Goal: Information Seeking & Learning: Compare options

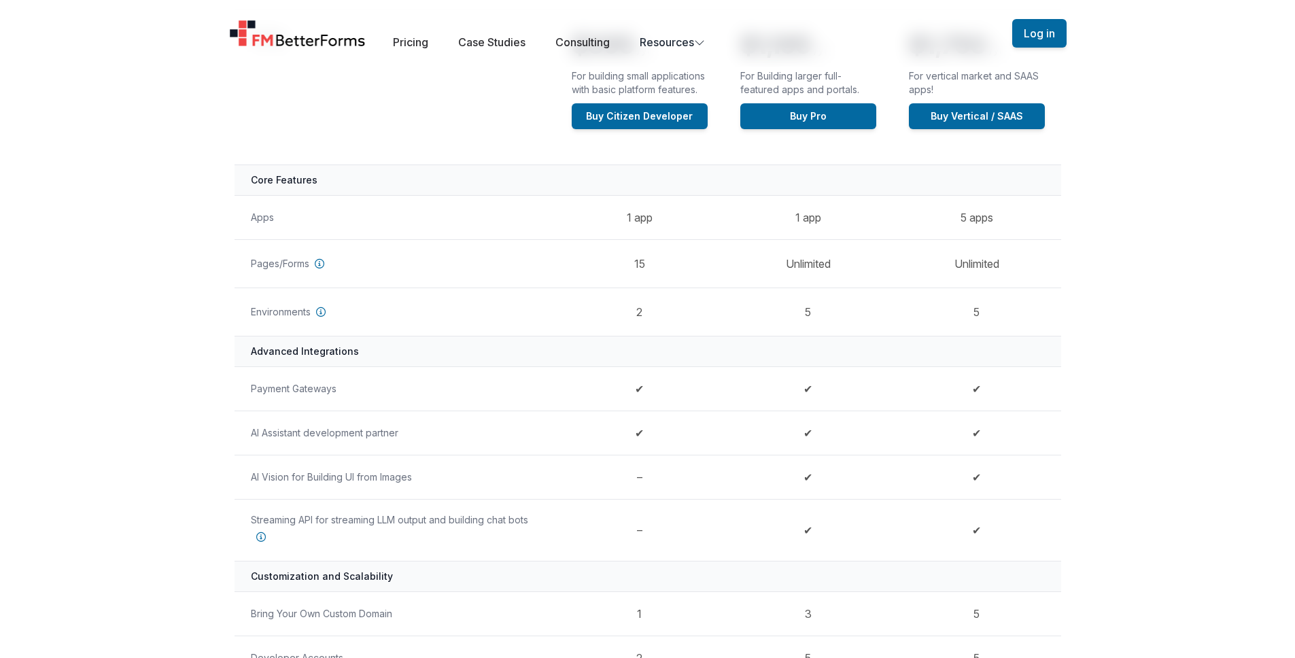
scroll to position [270, 0]
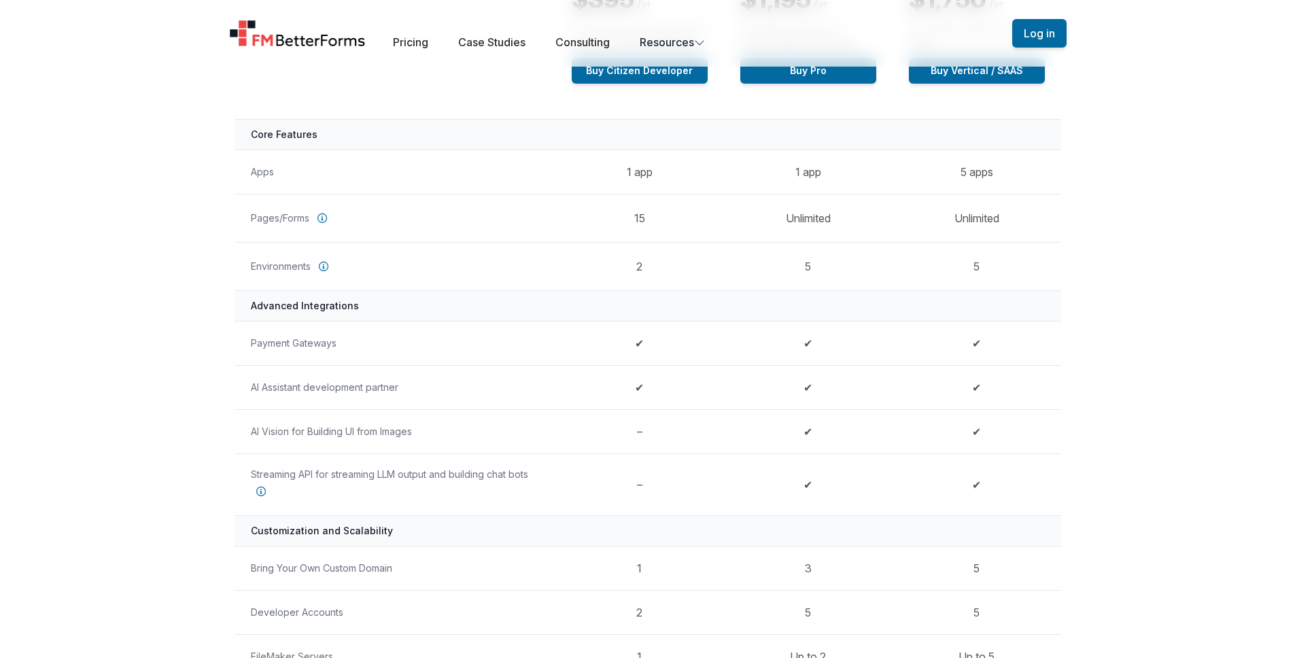
scroll to position [311, 0]
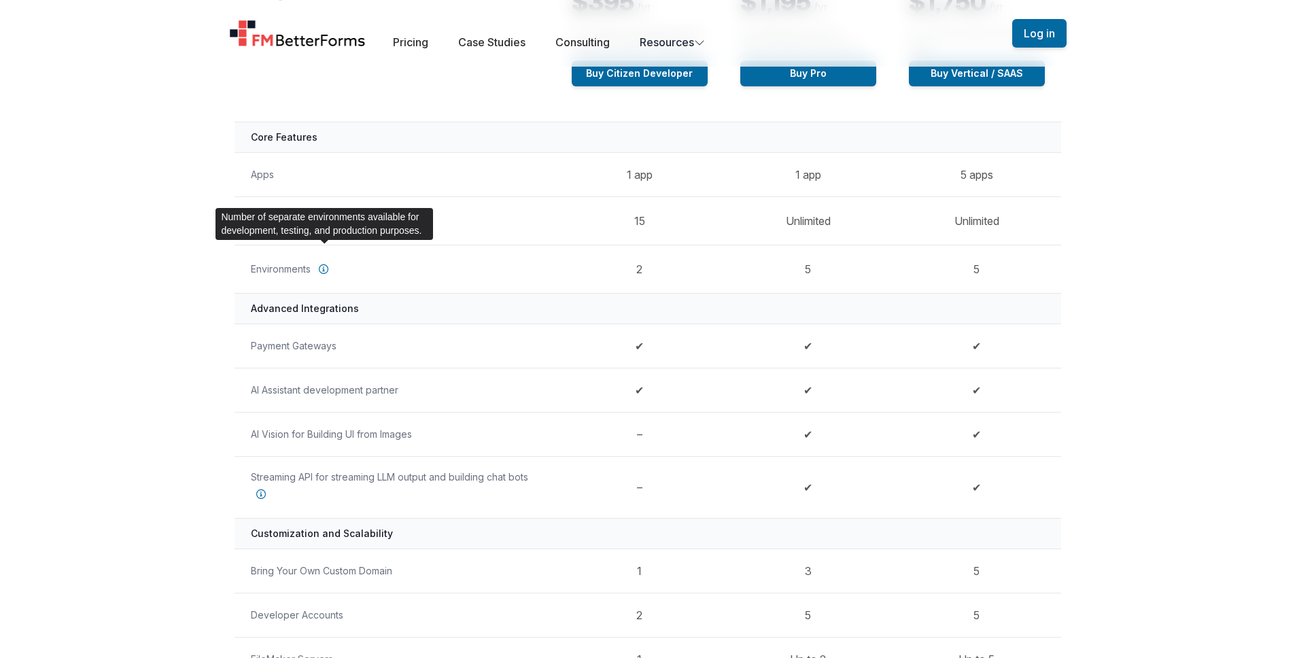
click at [324, 272] on icon at bounding box center [323, 269] width 20 height 20
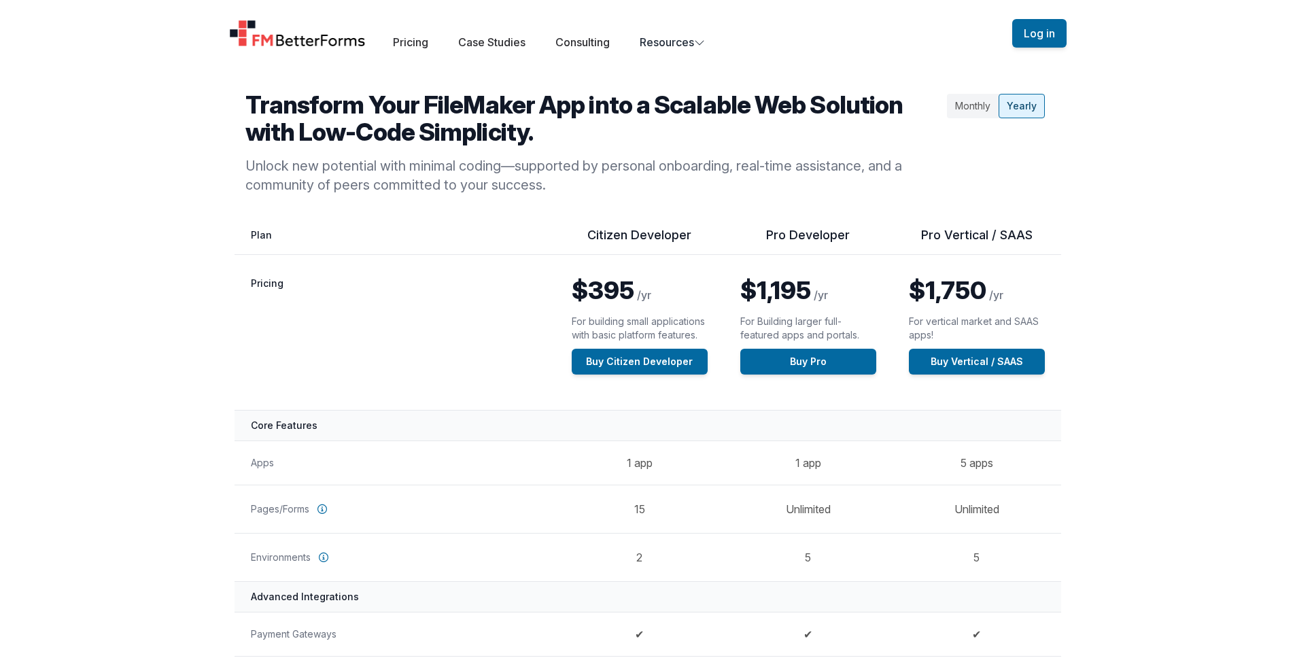
scroll to position [0, 0]
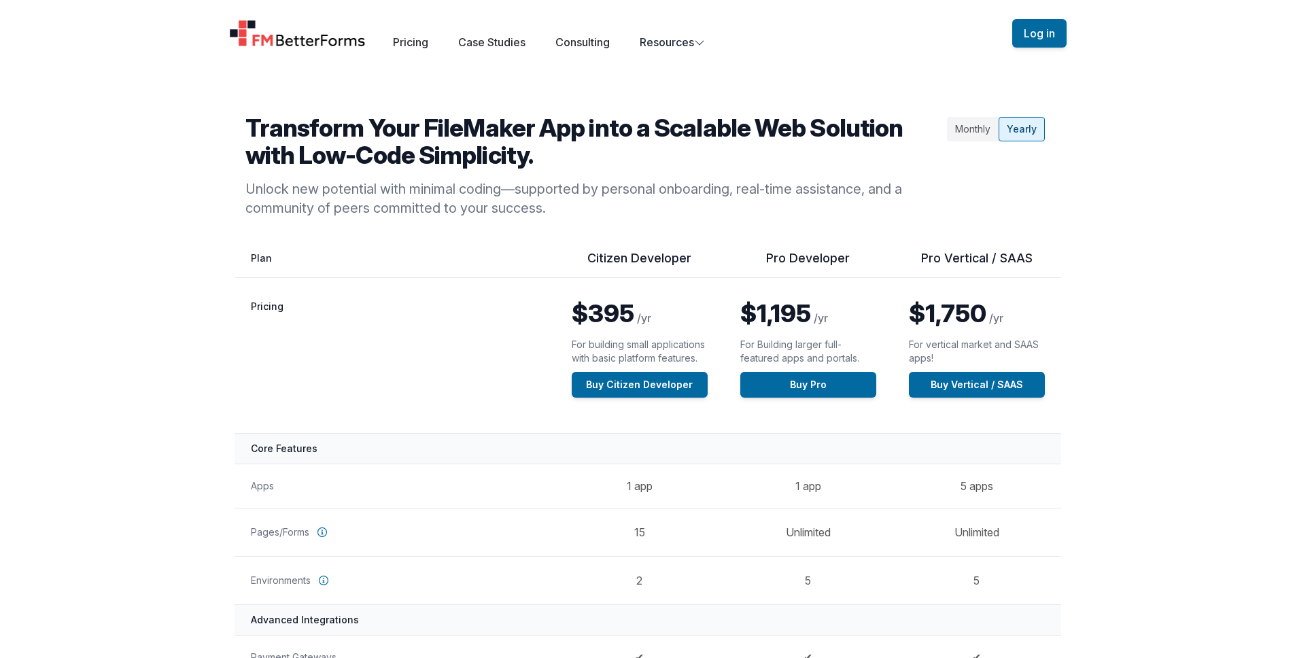
click at [979, 132] on div "Monthly" at bounding box center [973, 129] width 52 height 24
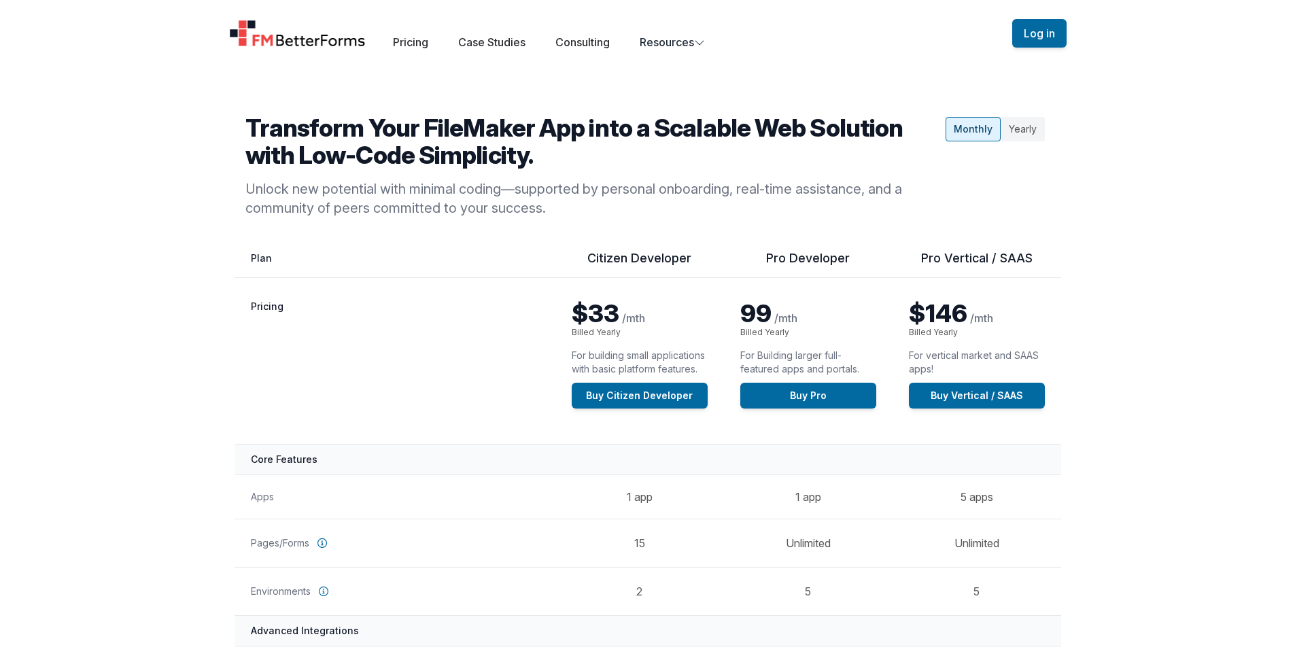
click at [1017, 131] on div "Yearly" at bounding box center [1023, 129] width 44 height 24
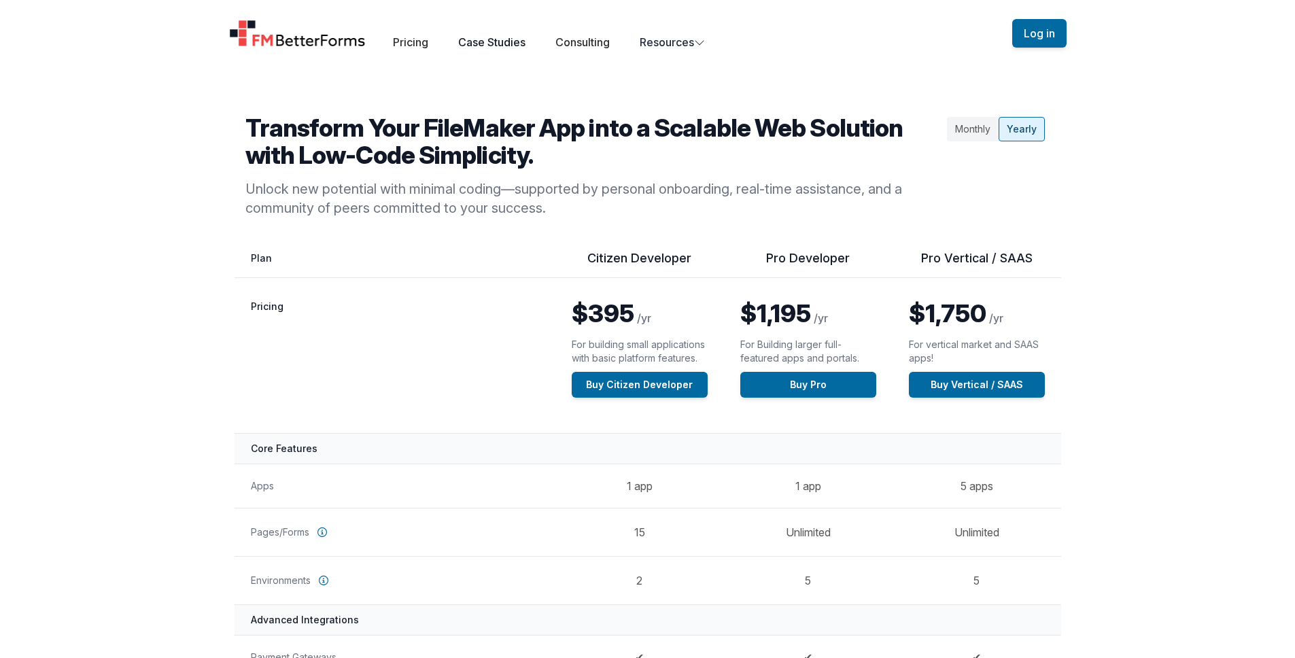
click at [517, 35] on link "Case Studies" at bounding box center [491, 42] width 67 height 14
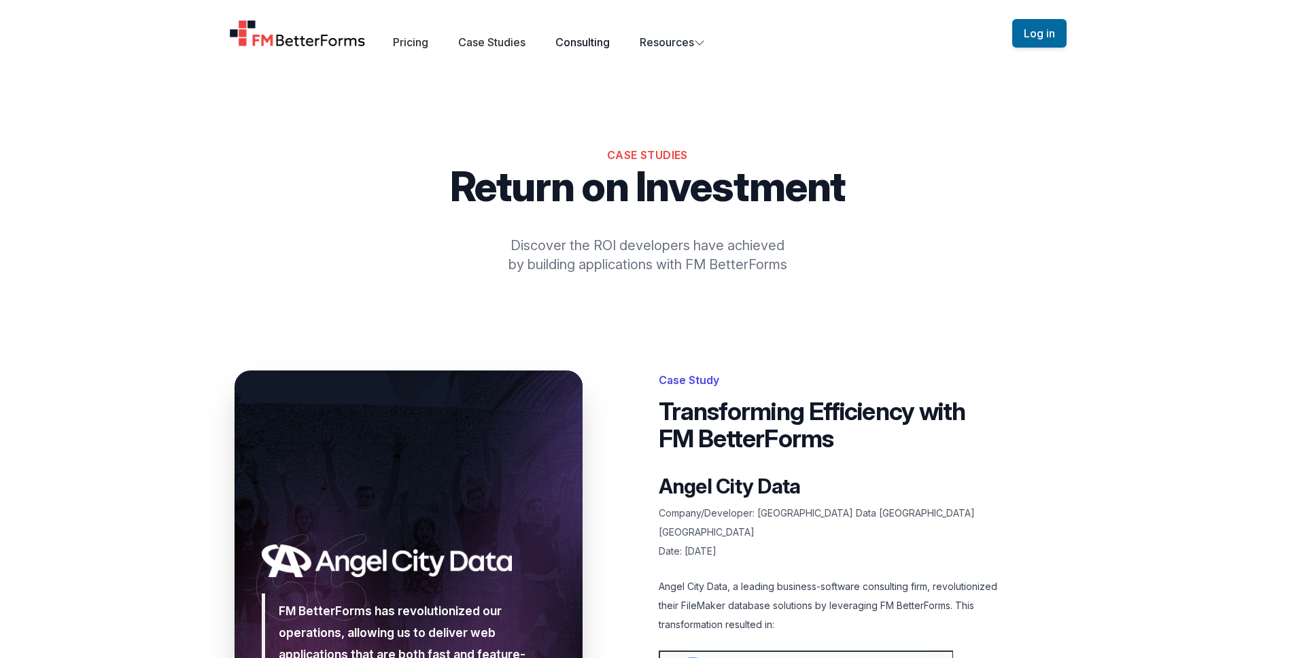
click at [581, 46] on link "Consulting" at bounding box center [582, 42] width 54 height 14
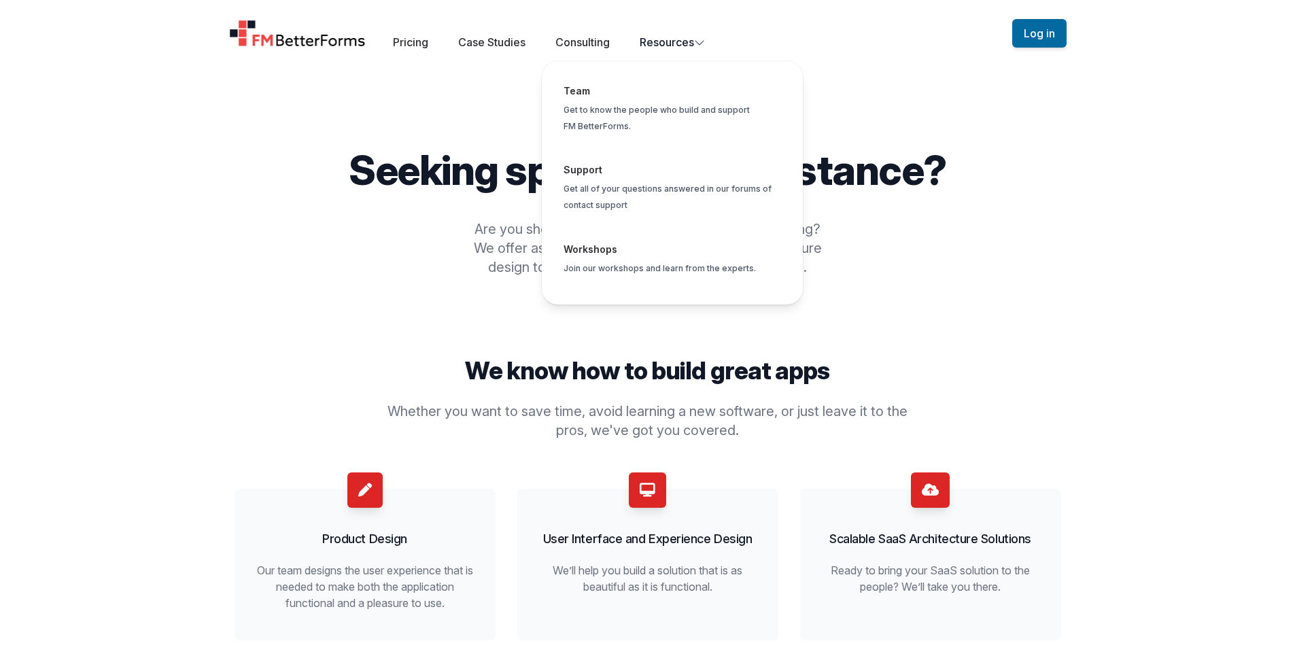
click at [677, 41] on button "Resources Team Get to know the people who build and support FM BetterForms. Sup…" at bounding box center [672, 42] width 65 height 16
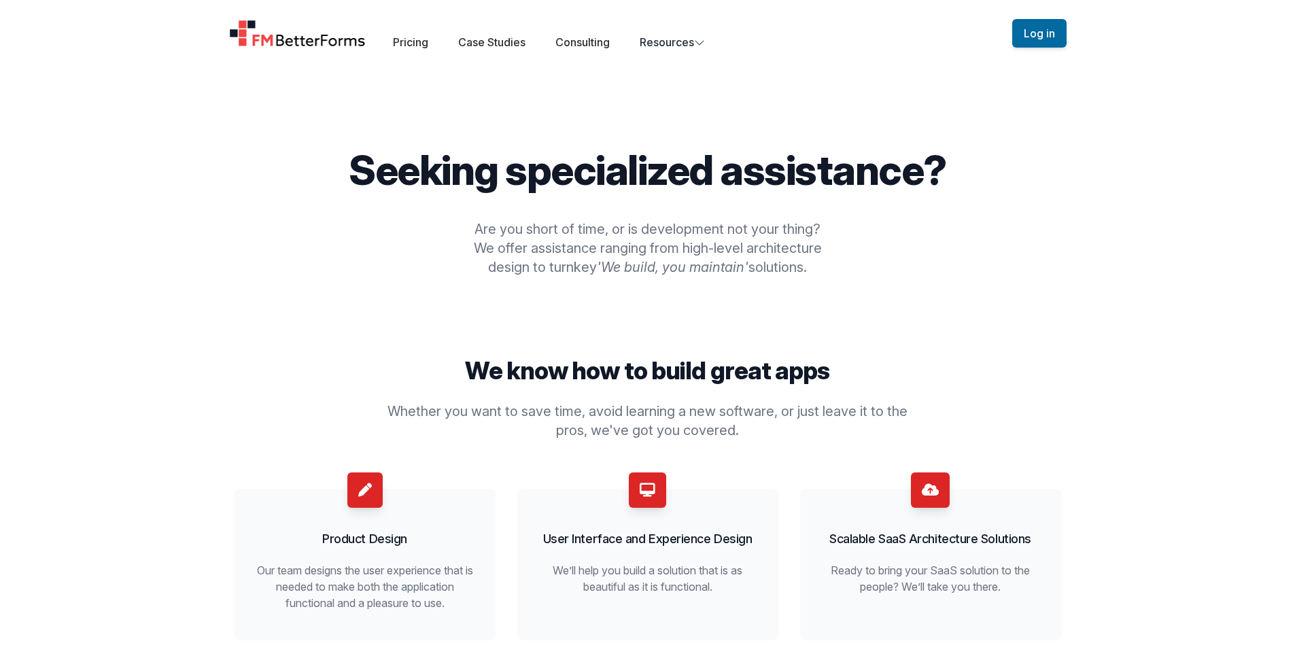
click at [392, 43] on div "Open main menu Pricing Case Studies Consulting Resources" at bounding box center [620, 33] width 783 height 34
click at [408, 37] on link "Pricing" at bounding box center [410, 42] width 35 height 14
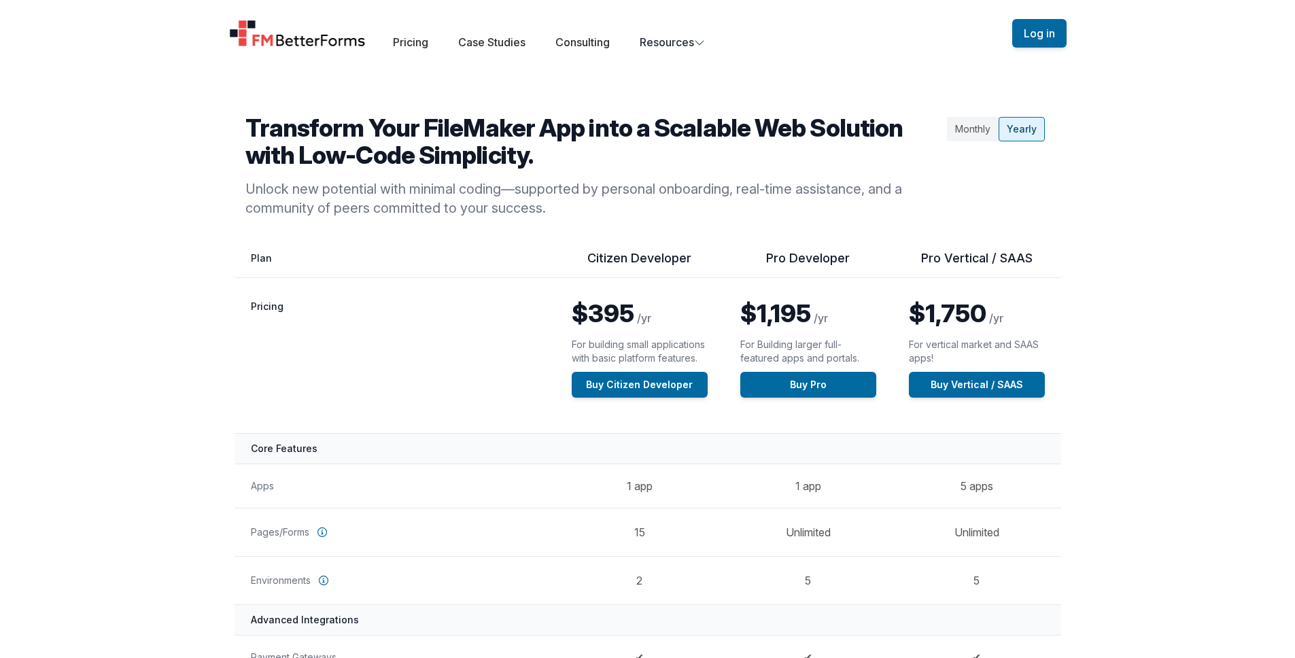
click at [314, 39] on img "Home" at bounding box center [297, 33] width 137 height 27
